Goal: Information Seeking & Learning: Learn about a topic

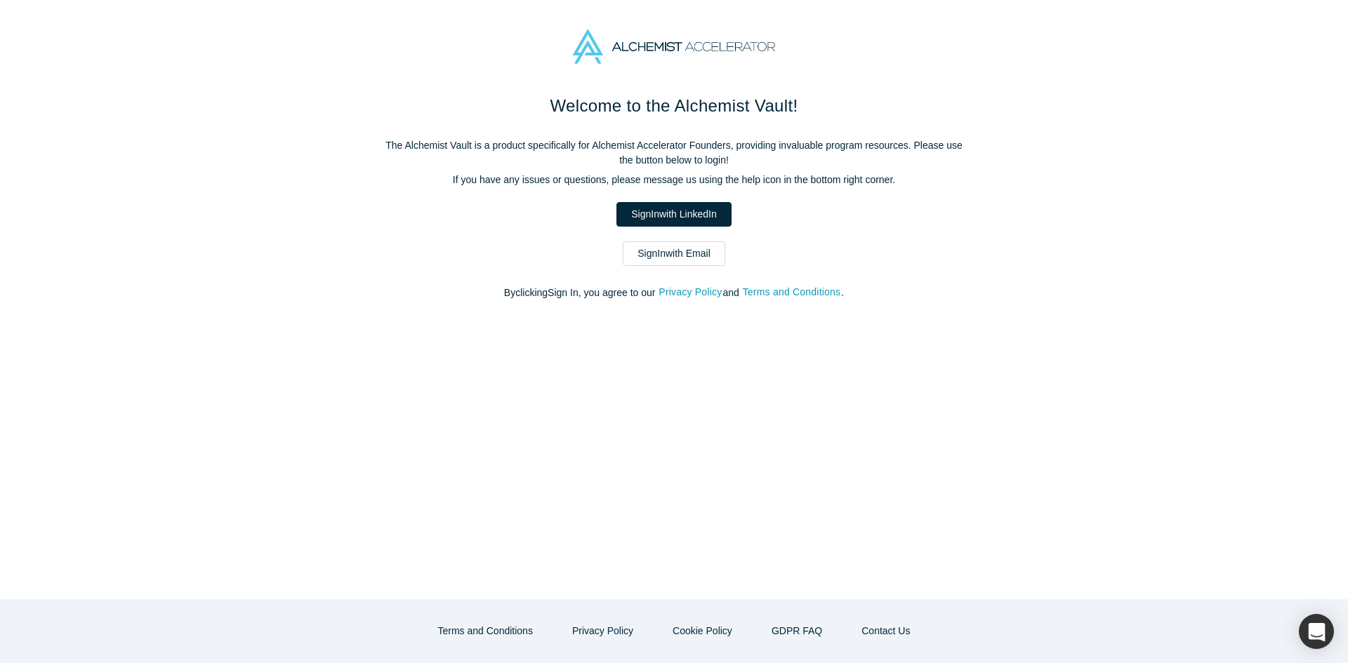
click at [699, 256] on link "Sign In with Email" at bounding box center [674, 254] width 103 height 25
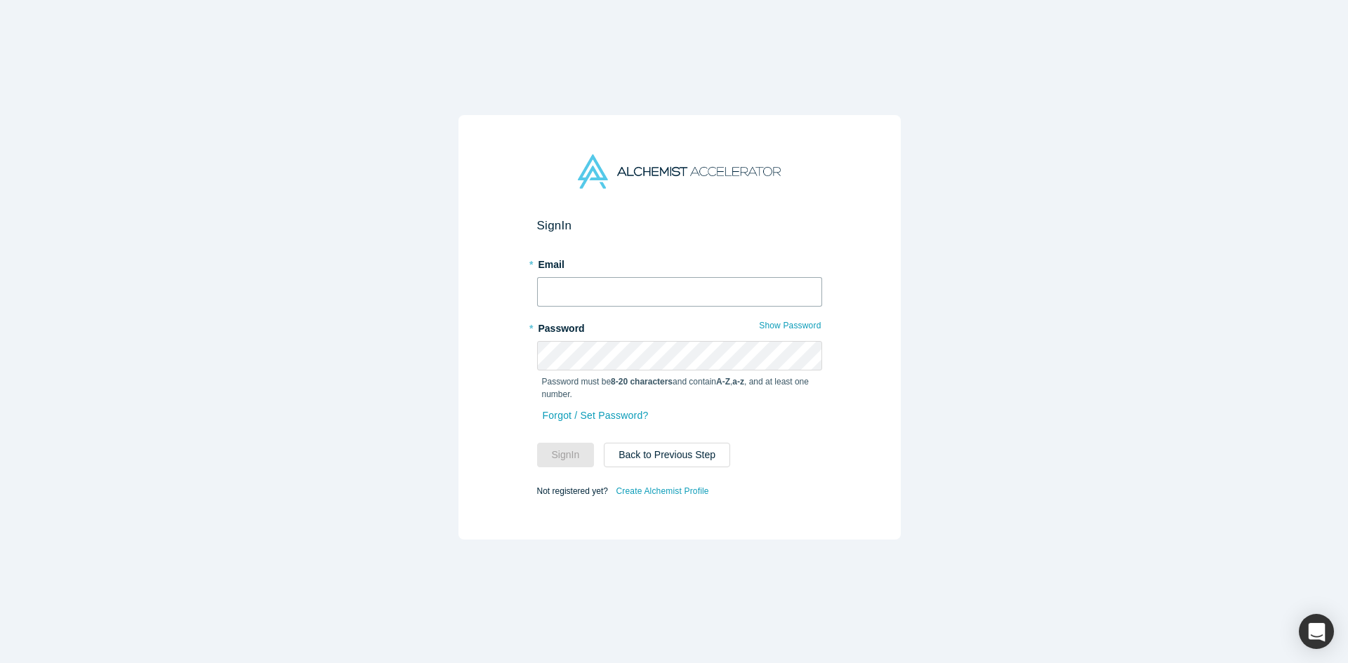
click at [610, 294] on input "text" at bounding box center [679, 291] width 285 height 29
type input "[EMAIL_ADDRESS][DOMAIN_NAME]"
click at [546, 446] on button "Sign In" at bounding box center [566, 455] width 58 height 25
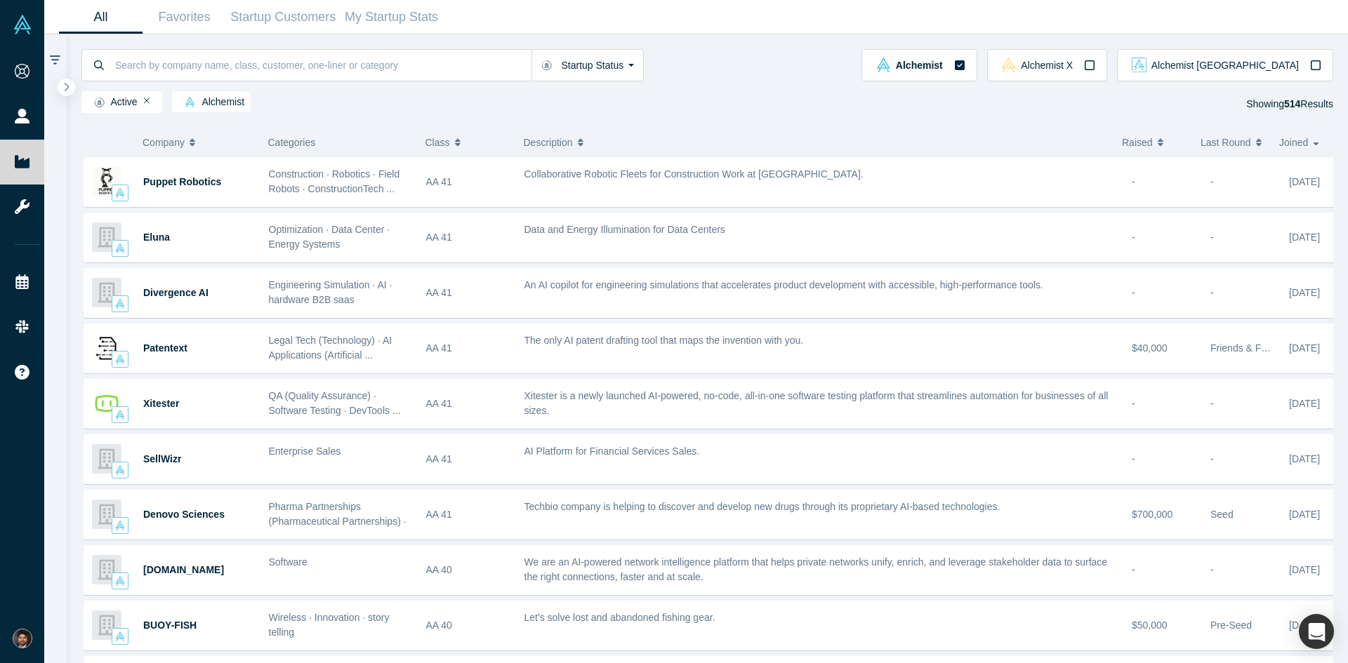
click at [199, 183] on span "Puppet Robotics" at bounding box center [182, 181] width 78 height 11
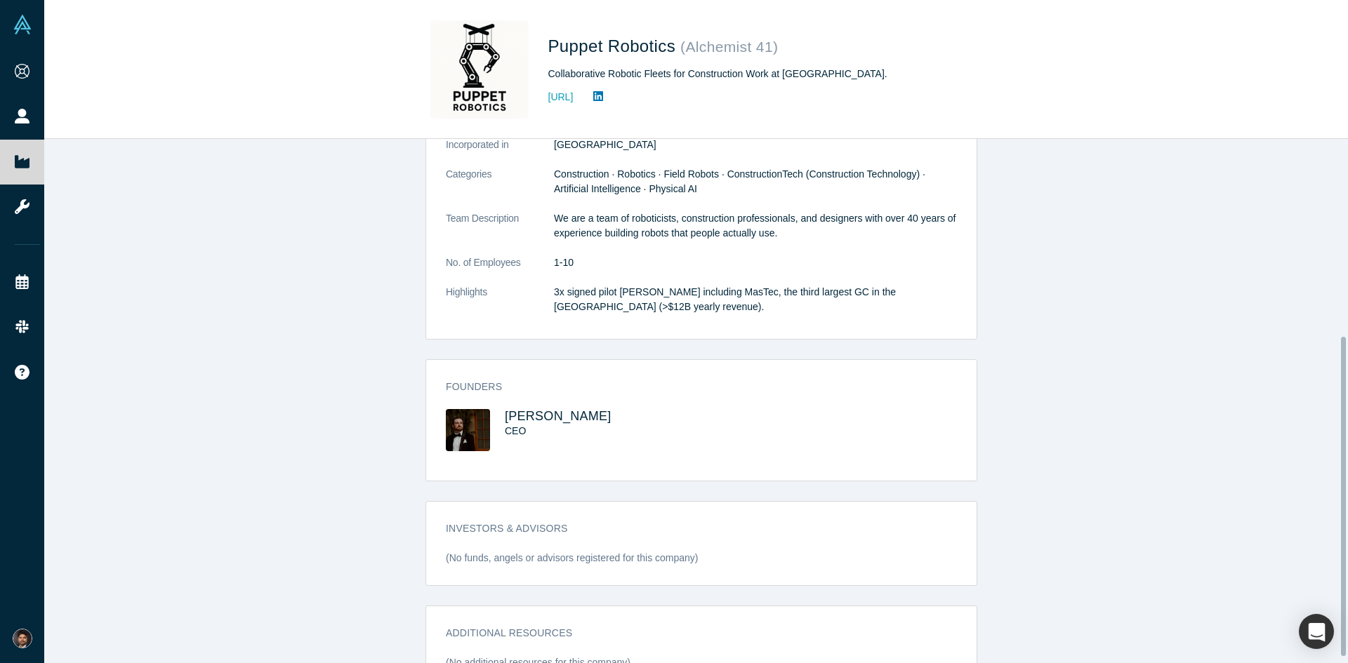
scroll to position [333, 0]
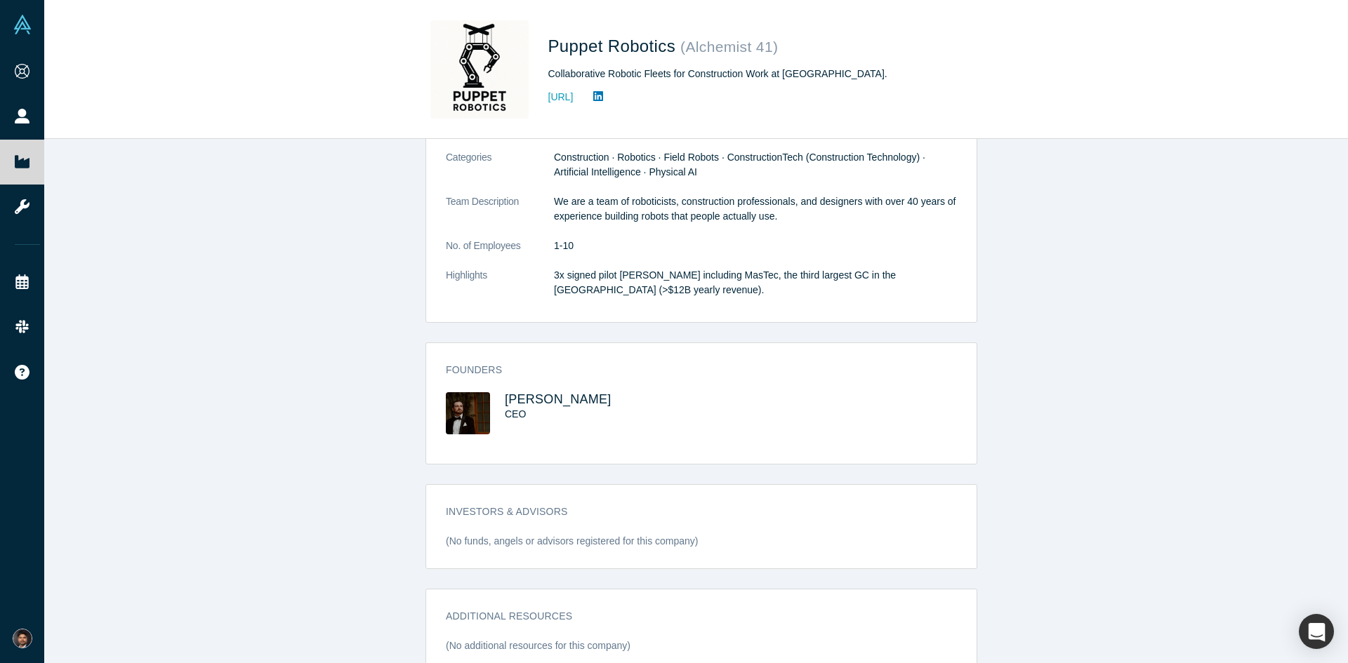
click at [560, 392] on span "[PERSON_NAME]" at bounding box center [558, 399] width 107 height 14
